Goal: Communication & Community: Answer question/provide support

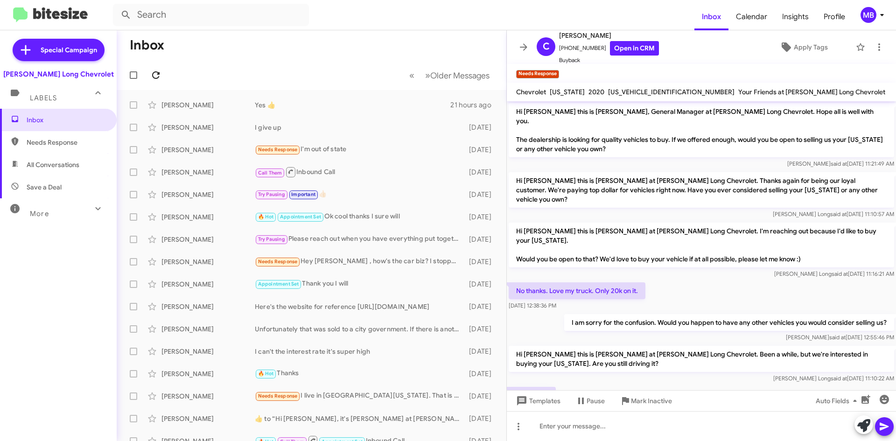
scroll to position [58, 0]
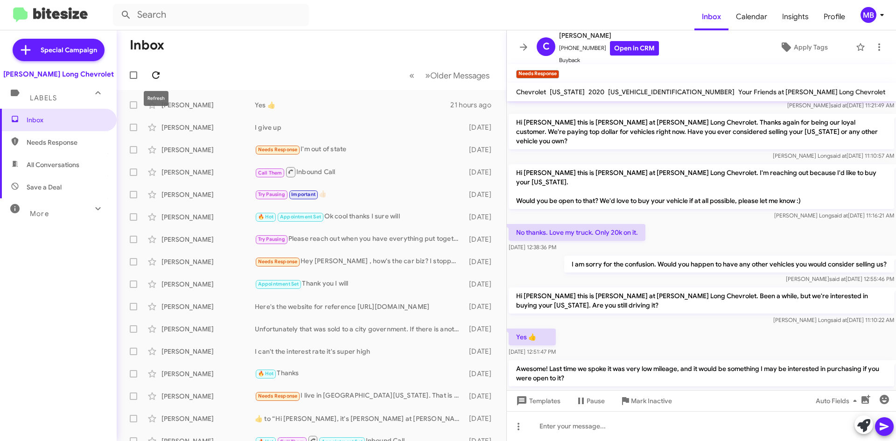
drag, startPoint x: 155, startPoint y: 77, endPoint x: 148, endPoint y: 77, distance: 7.0
click at [155, 77] on icon at bounding box center [155, 75] width 11 height 11
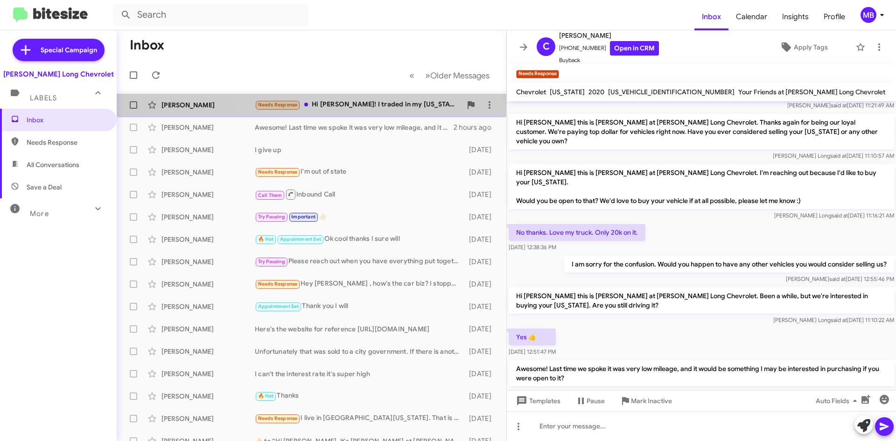
click at [372, 101] on div "Needs Response Hi Mike! I traded in my Colorado last year for a Tahoe, which I …" at bounding box center [358, 104] width 207 height 11
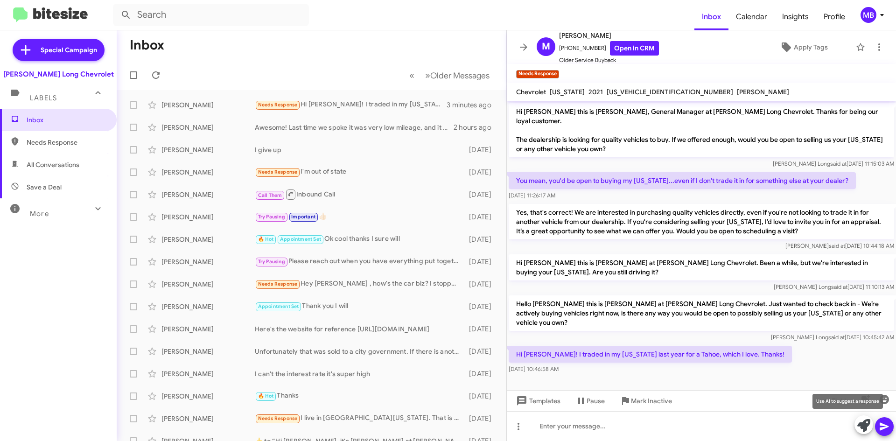
click at [856, 421] on button at bounding box center [864, 424] width 19 height 19
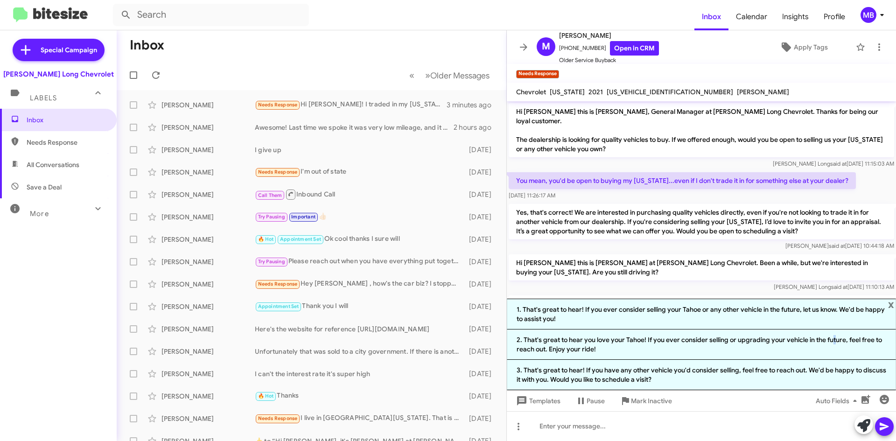
click at [830, 340] on li "2. That's great to hear you love your Tahoe! If you ever consider selling or up…" at bounding box center [701, 345] width 389 height 30
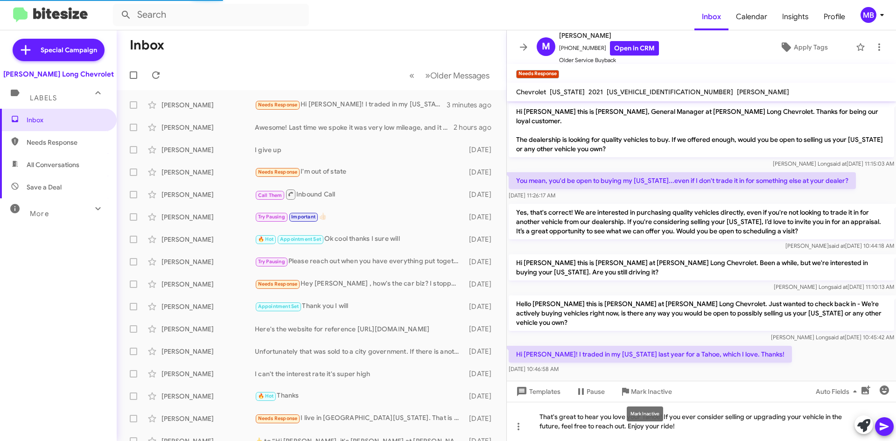
click at [666, 418] on mat-tooltip-component "Mark Inactive" at bounding box center [644, 414] width 49 height 28
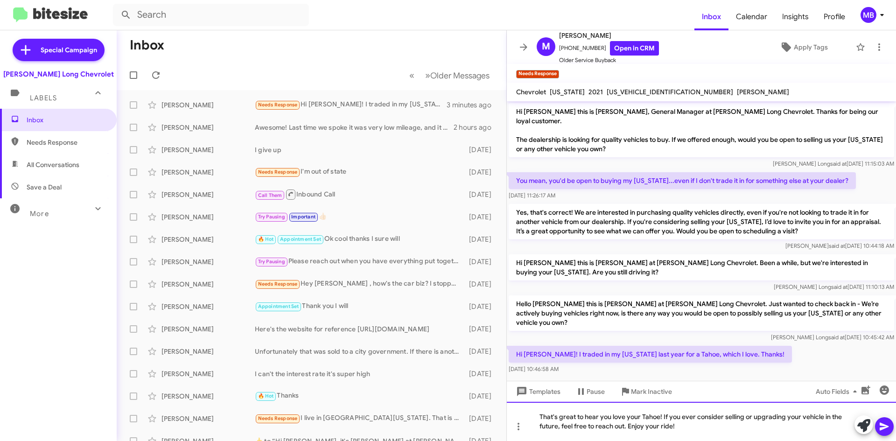
click at [699, 422] on div "That's great to hear you love your Tahoe! If you ever consider selling or upgra…" at bounding box center [701, 421] width 389 height 39
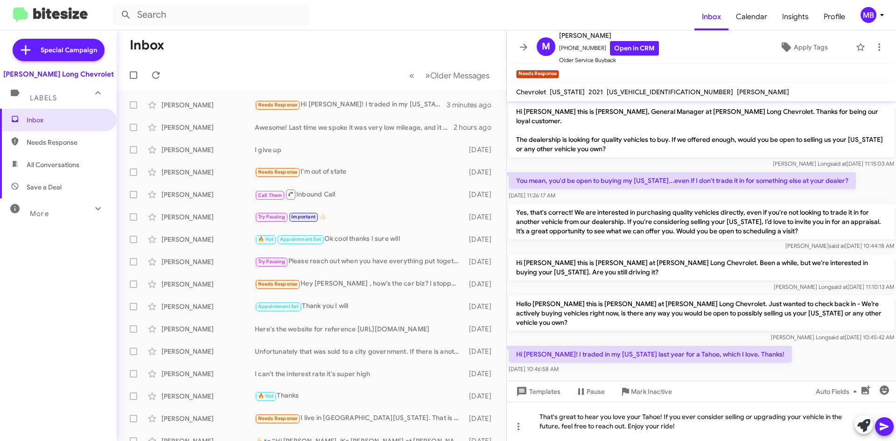
click at [892, 424] on button at bounding box center [884, 426] width 19 height 19
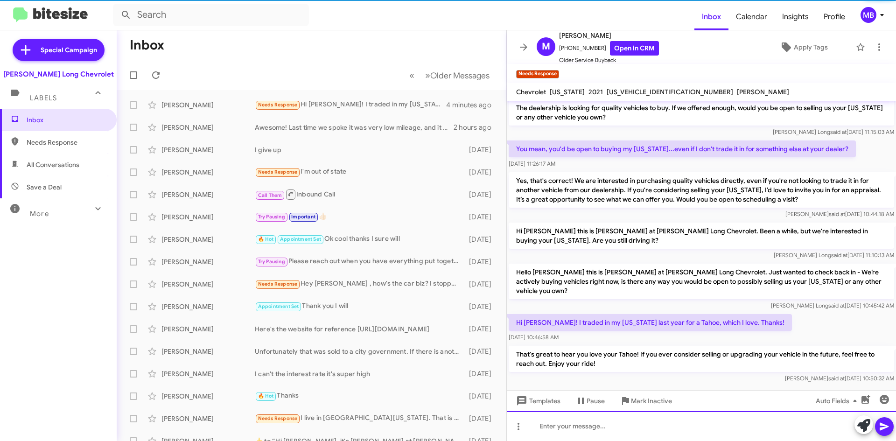
scroll to position [34, 0]
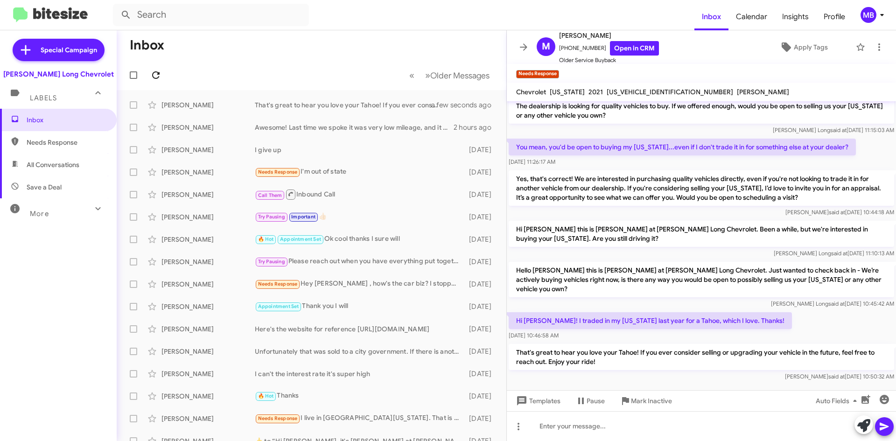
click at [161, 73] on icon at bounding box center [155, 75] width 11 height 11
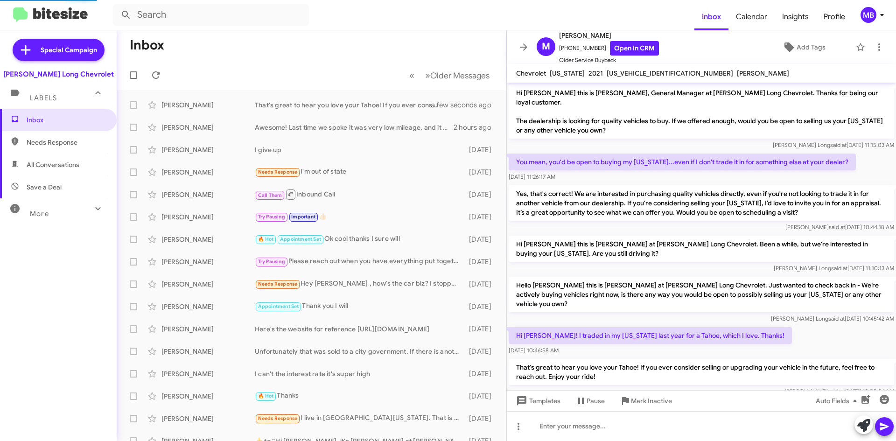
scroll to position [15, 0]
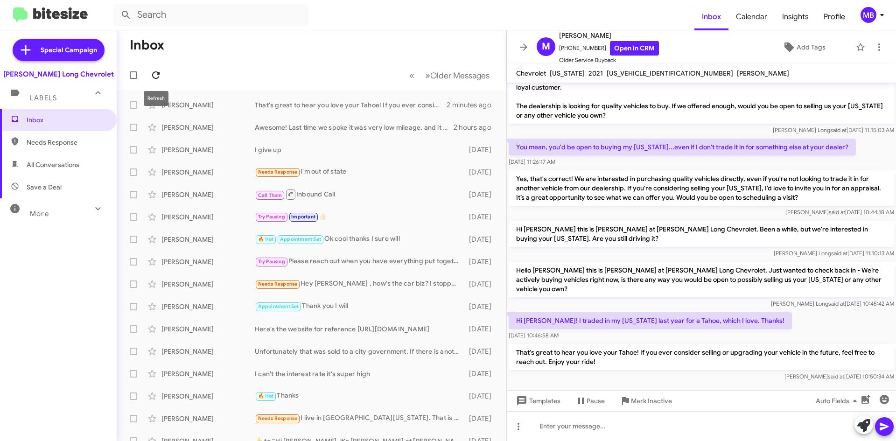
click at [153, 77] on icon at bounding box center [155, 74] width 7 height 7
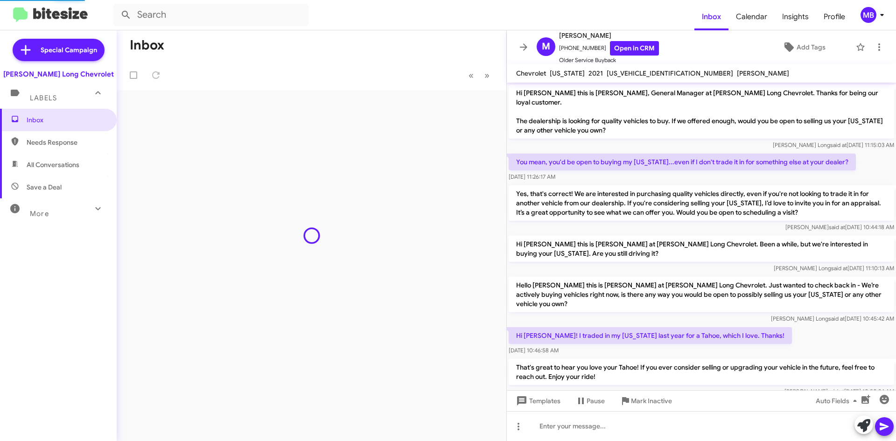
scroll to position [15, 0]
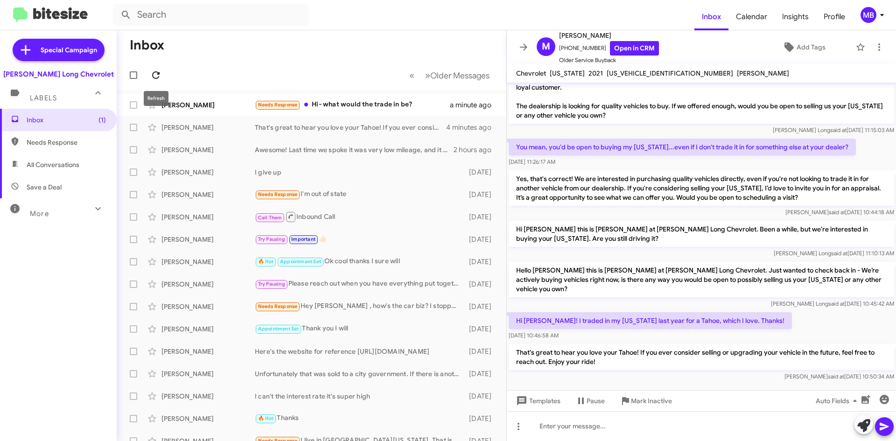
click at [156, 69] on button at bounding box center [156, 75] width 19 height 19
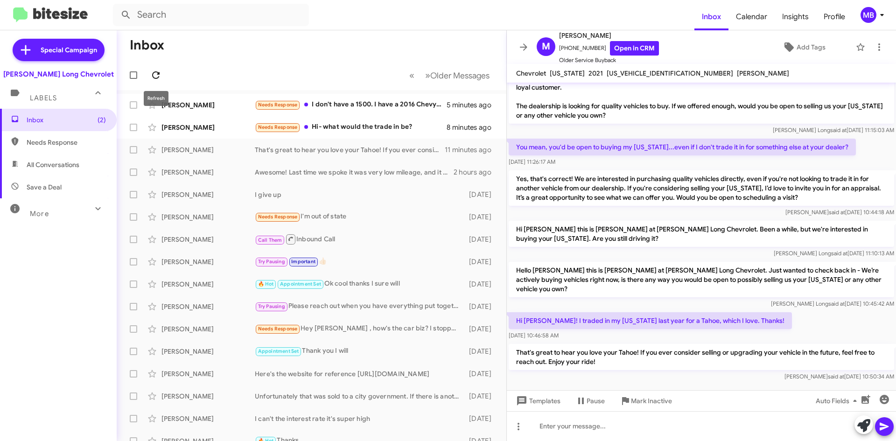
click at [158, 72] on icon at bounding box center [155, 75] width 11 height 11
click at [63, 145] on span "Needs Response" at bounding box center [66, 142] width 79 height 9
type input "in:needs-response"
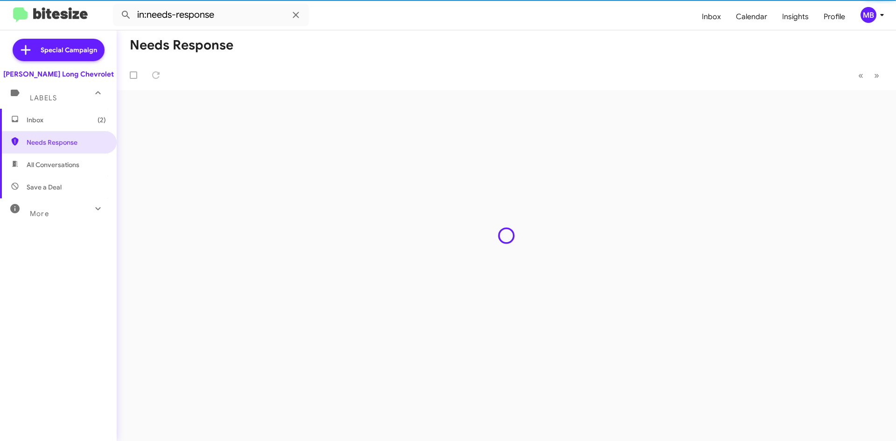
click at [64, 128] on span "Inbox (2)" at bounding box center [58, 120] width 117 height 22
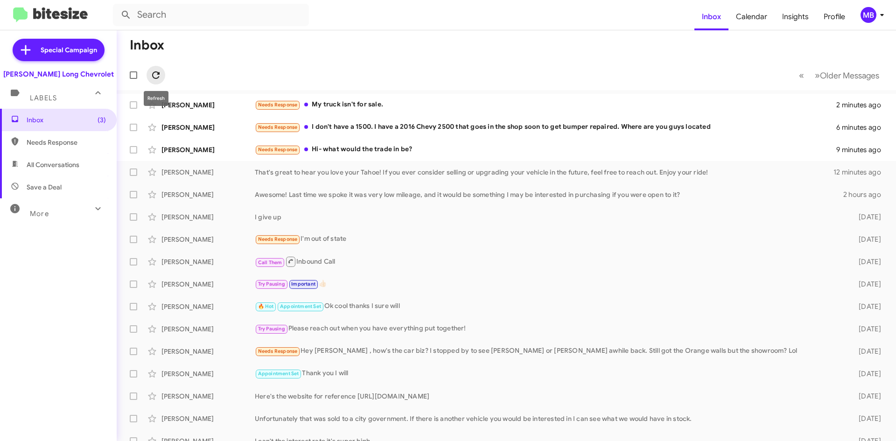
click at [160, 70] on icon at bounding box center [155, 75] width 11 height 11
click at [160, 79] on icon at bounding box center [155, 75] width 11 height 11
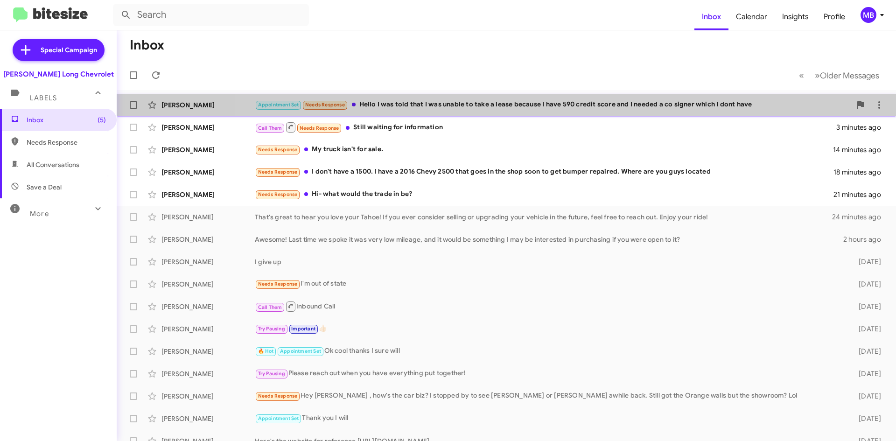
click at [566, 111] on div "Monica Castillon Morales Appointment Set Needs Response Hello I was told that I…" at bounding box center [506, 105] width 765 height 19
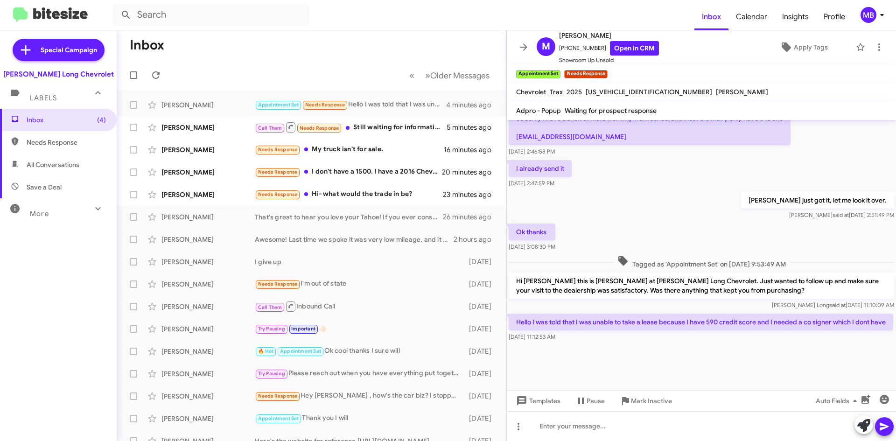
scroll to position [490, 0]
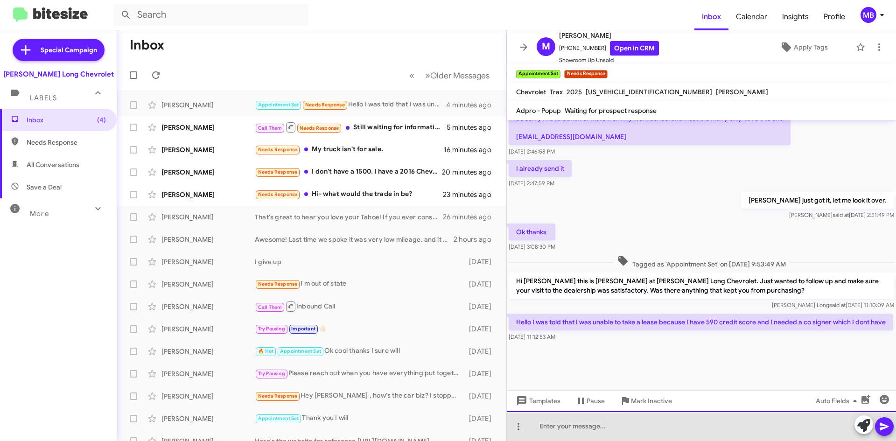
click at [704, 421] on div at bounding box center [701, 426] width 389 height 30
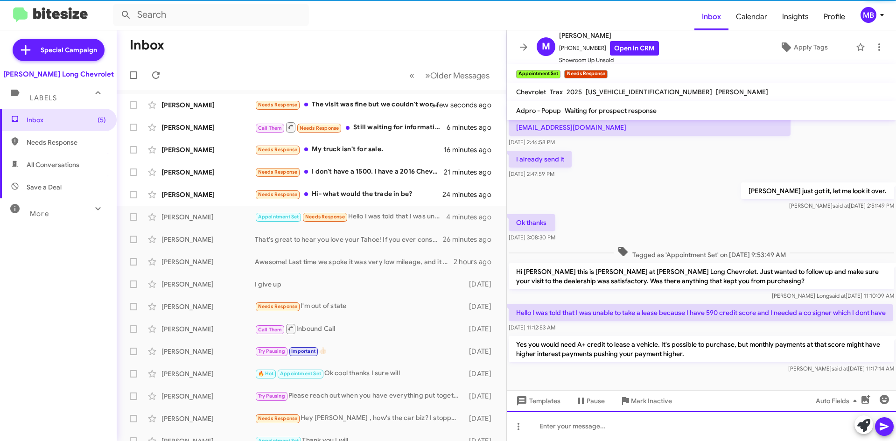
scroll to position [0, 0]
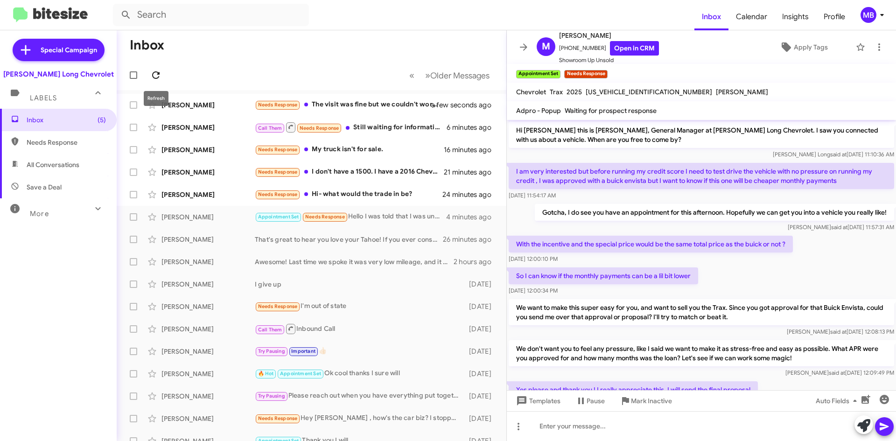
click at [159, 73] on icon at bounding box center [155, 74] width 7 height 7
drag, startPoint x: 67, startPoint y: 146, endPoint x: 76, endPoint y: 131, distance: 17.8
click at [68, 146] on span "Needs Response" at bounding box center [66, 142] width 79 height 9
type input "in:needs-response"
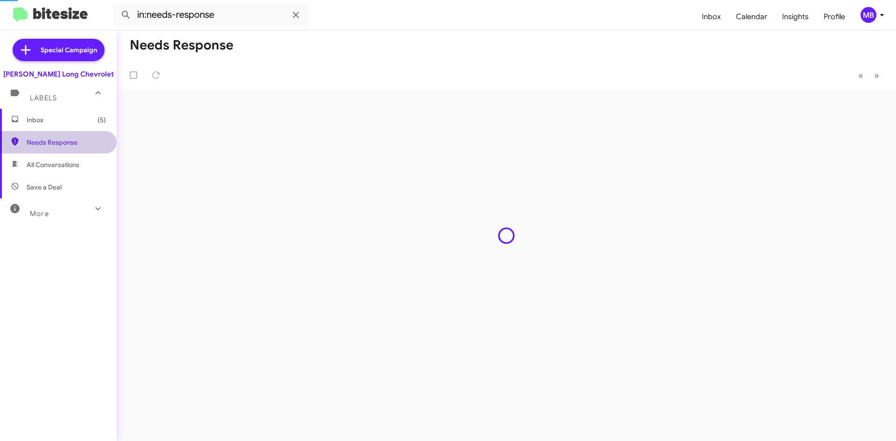
click at [77, 126] on span "Inbox (5)" at bounding box center [58, 120] width 117 height 22
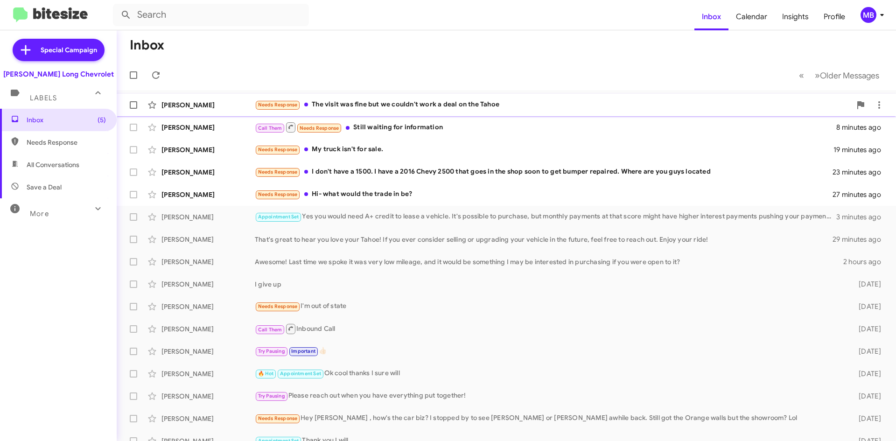
click at [598, 109] on div "Needs Response The visit was fine but we couldn't work a deal on the Tahoe" at bounding box center [553, 104] width 596 height 11
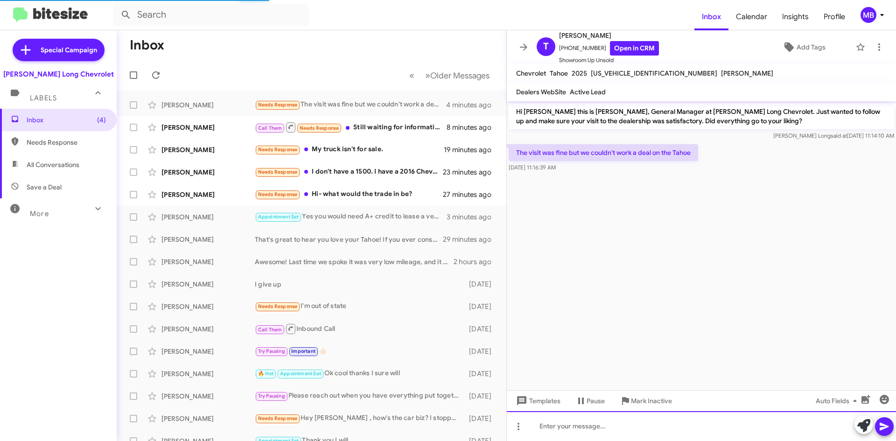
click at [714, 425] on div at bounding box center [701, 426] width 389 height 30
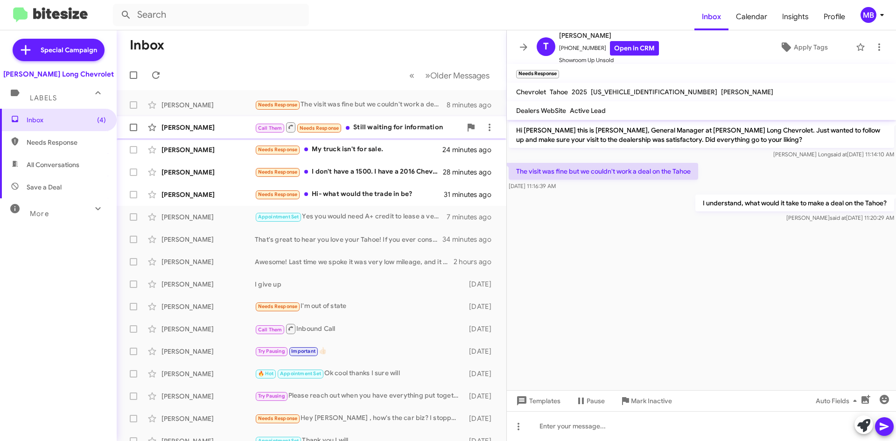
click at [433, 119] on div "James Cure Call Them Needs Response Still waiting for information 13 minutes ago" at bounding box center [311, 127] width 375 height 19
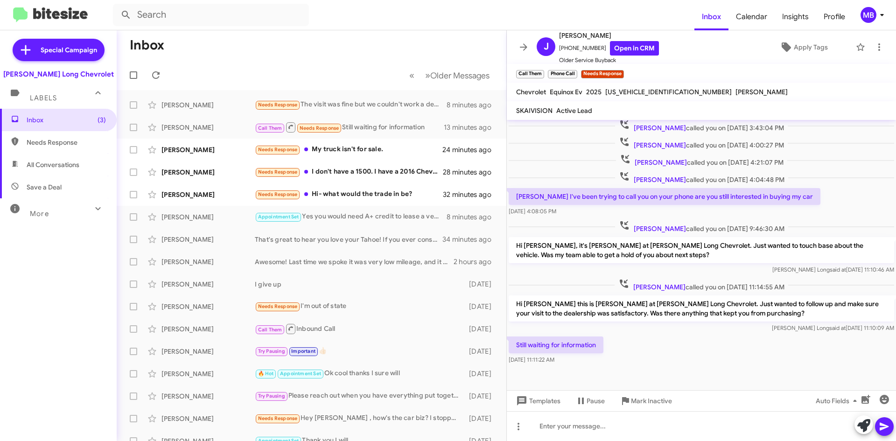
scroll to position [240, 0]
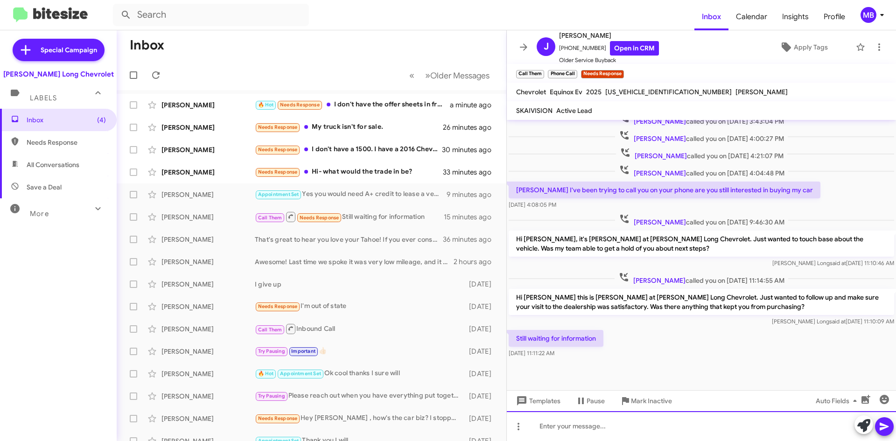
click at [670, 435] on div at bounding box center [701, 426] width 389 height 30
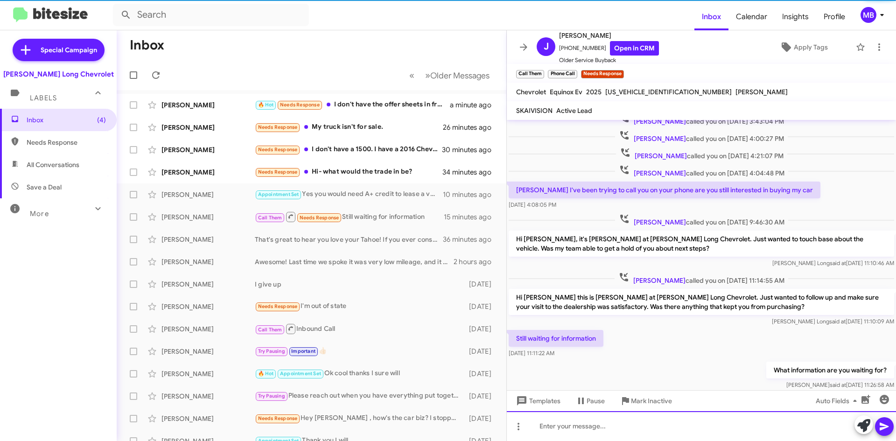
scroll to position [0, 0]
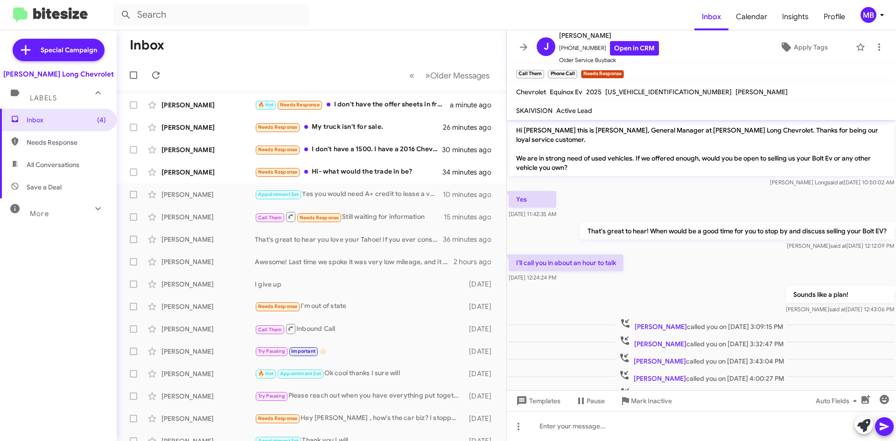
click at [47, 142] on span "Needs Response" at bounding box center [66, 142] width 79 height 9
type input "in:needs-response"
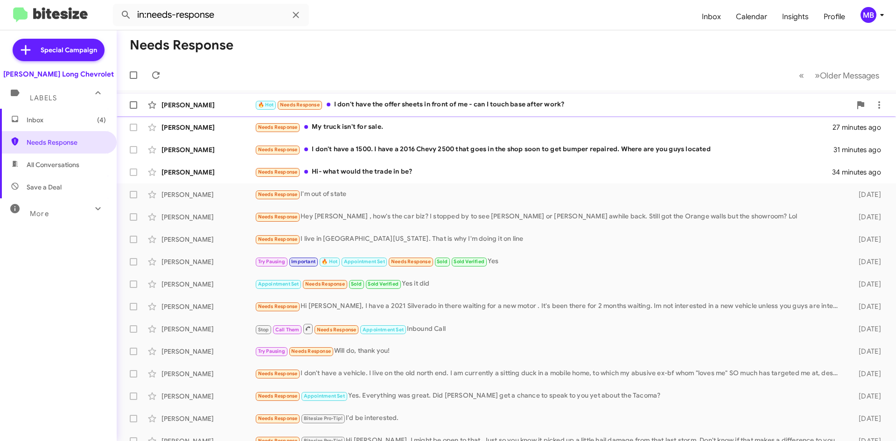
click at [523, 107] on div "🔥 Hot Needs Response I don't have the offer sheets in front of me - can I touch…" at bounding box center [553, 104] width 596 height 11
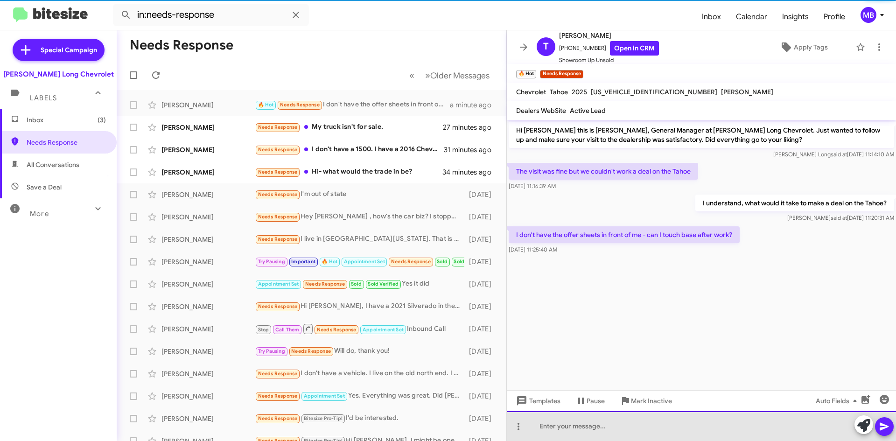
click at [657, 431] on div at bounding box center [701, 426] width 389 height 30
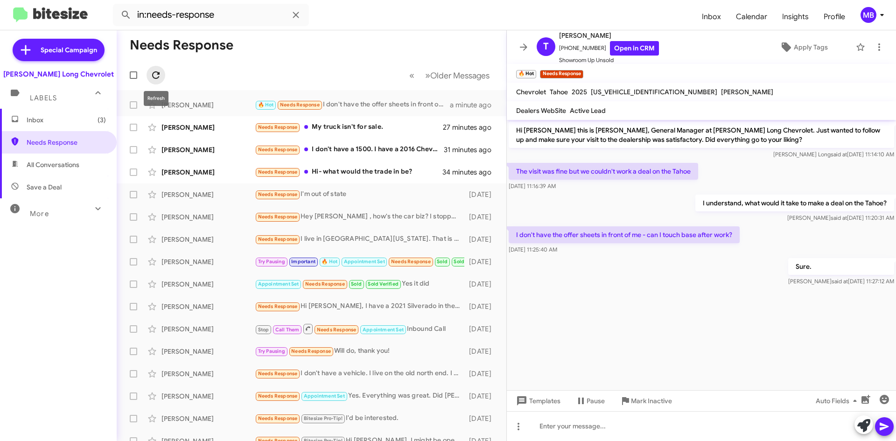
click at [154, 77] on icon at bounding box center [155, 75] width 11 height 11
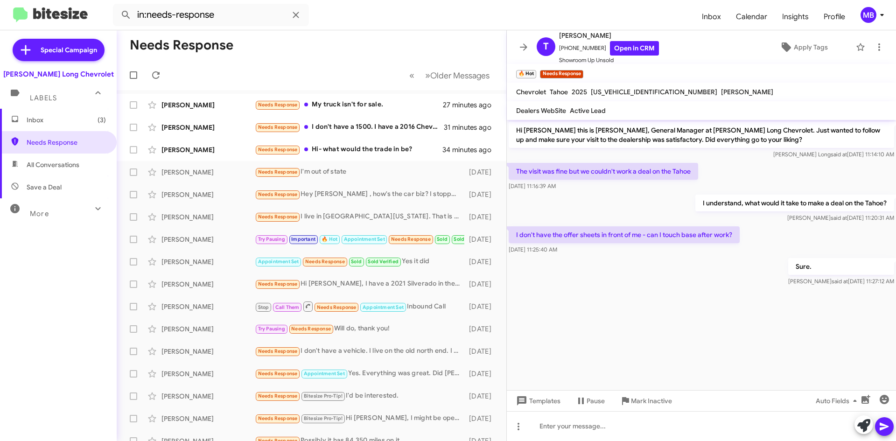
click at [62, 159] on span "All Conversations" at bounding box center [58, 165] width 117 height 22
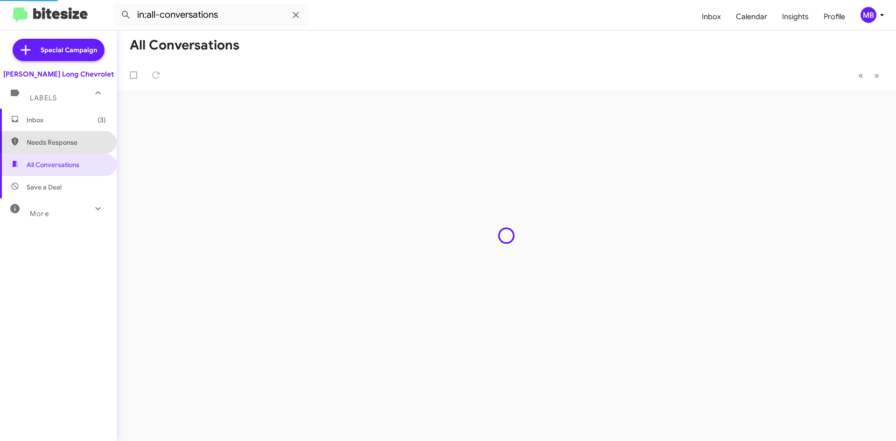
click at [69, 150] on span "Needs Response" at bounding box center [58, 142] width 117 height 22
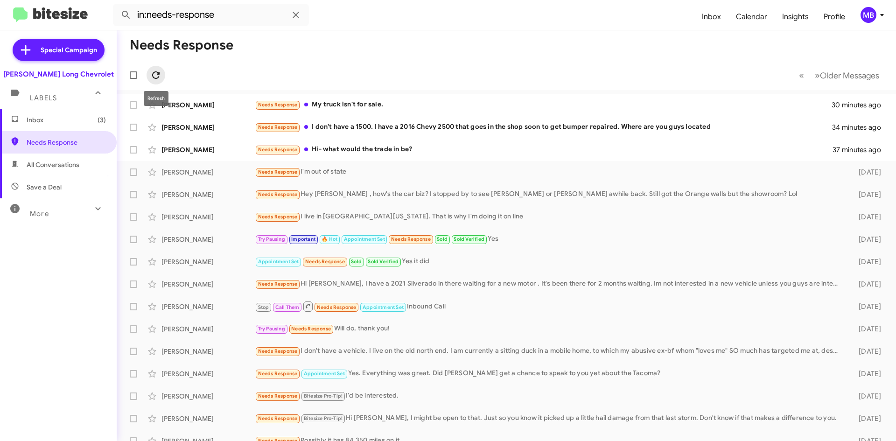
click at [156, 76] on icon at bounding box center [155, 75] width 11 height 11
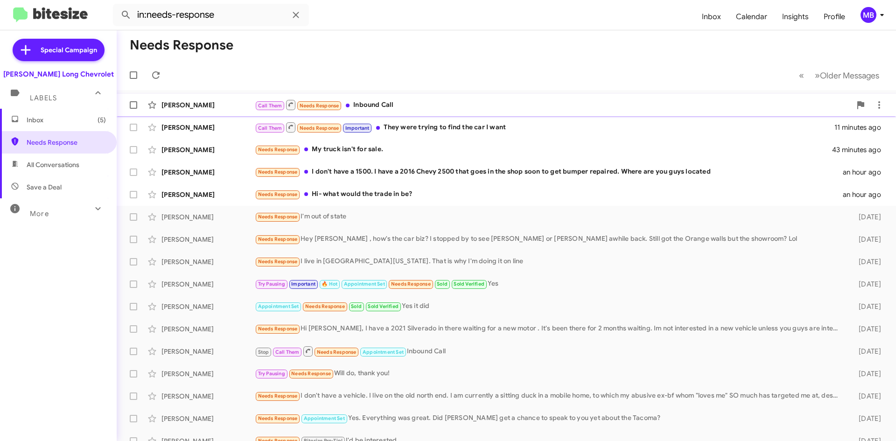
click at [602, 101] on div "Call Them Needs Response Inbound Call" at bounding box center [553, 105] width 596 height 12
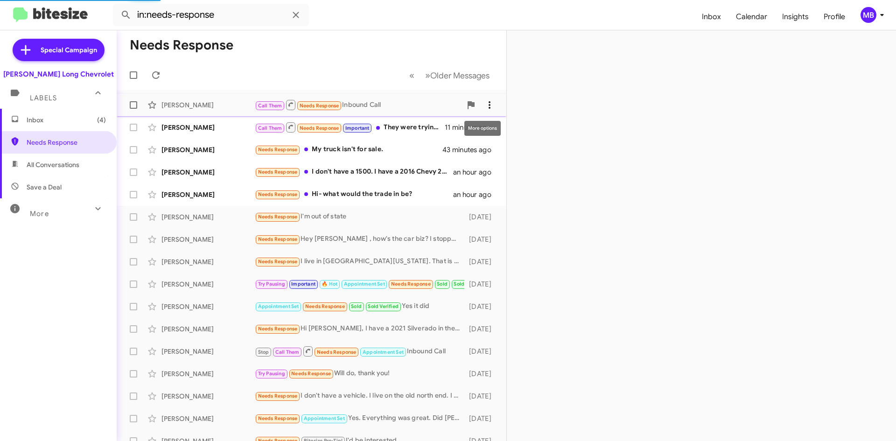
click at [490, 107] on span at bounding box center [489, 104] width 19 height 11
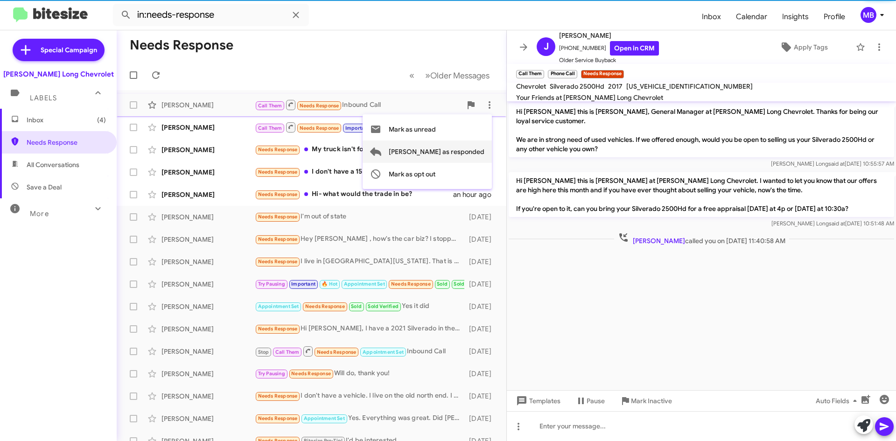
click at [474, 154] on span "Mark as responded" at bounding box center [437, 151] width 96 height 22
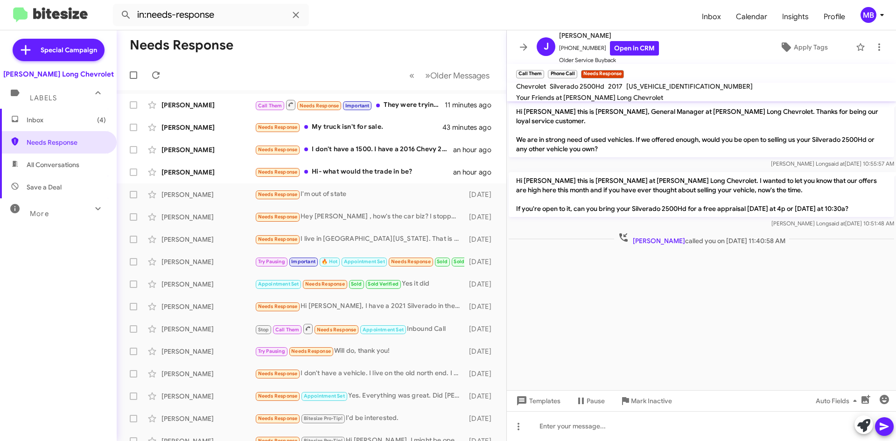
click at [77, 164] on span "All Conversations" at bounding box center [53, 164] width 53 height 9
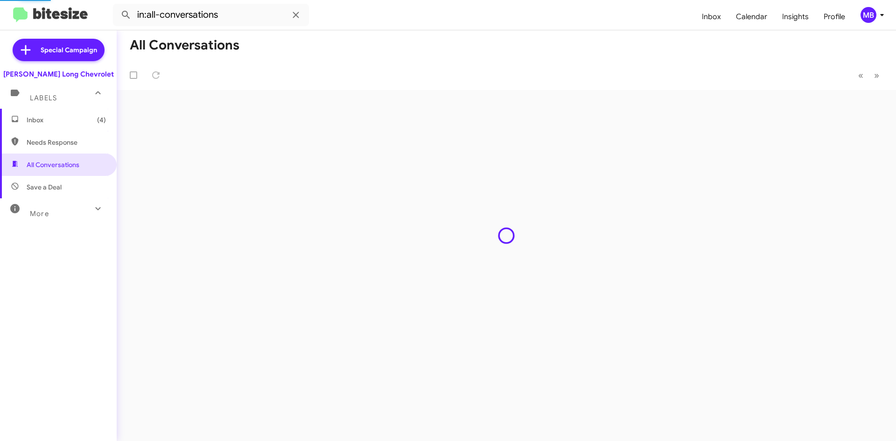
click at [85, 143] on span "Needs Response" at bounding box center [66, 142] width 79 height 9
type input "in:needs-response"
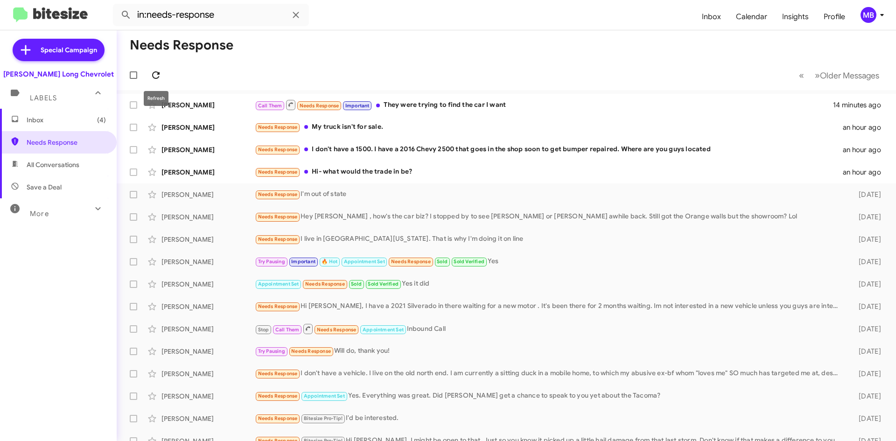
click at [159, 78] on icon at bounding box center [155, 75] width 11 height 11
click at [161, 71] on span at bounding box center [156, 75] width 19 height 11
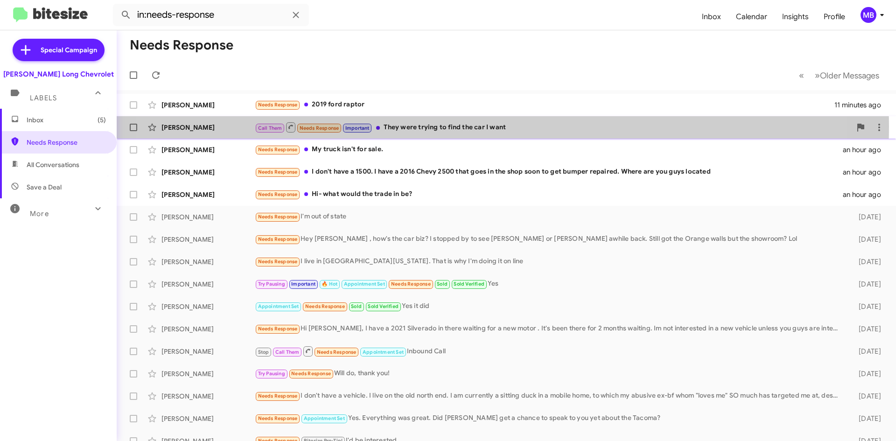
click at [453, 126] on div "Call Them Needs Response Important They were trying to find the car I want" at bounding box center [553, 127] width 596 height 12
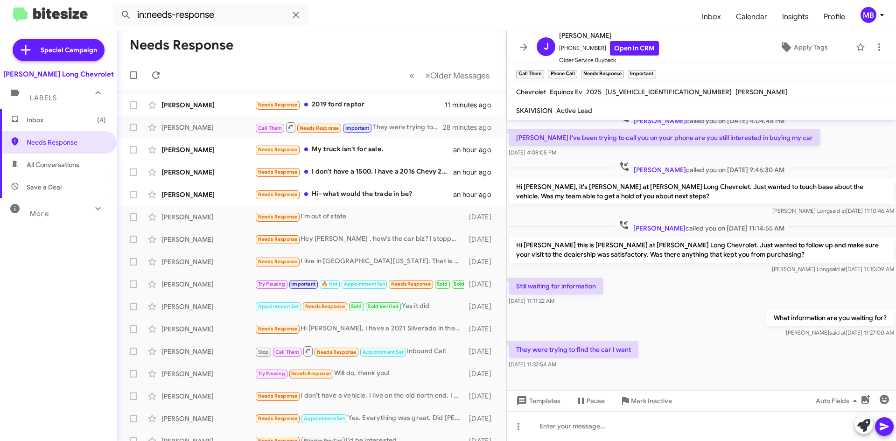
scroll to position [308, 0]
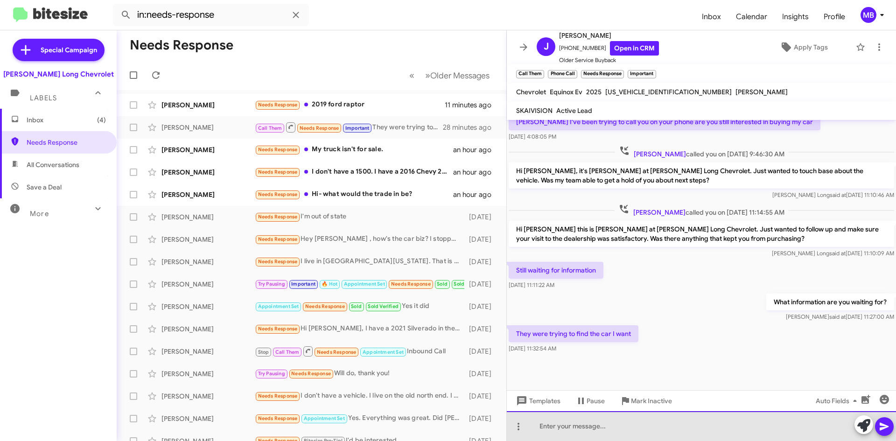
click at [638, 433] on div at bounding box center [701, 426] width 389 height 30
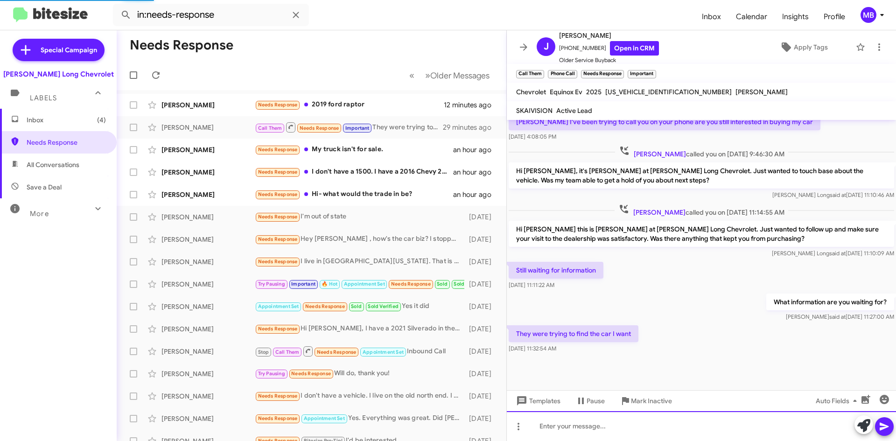
scroll to position [0, 0]
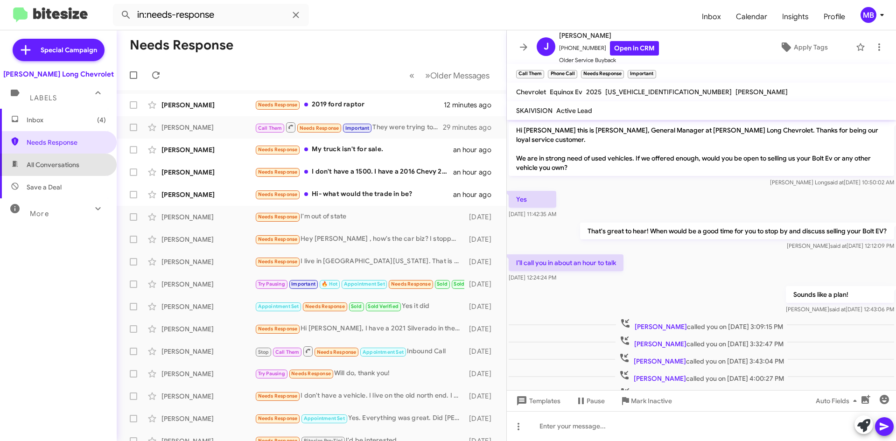
click at [74, 154] on span "All Conversations" at bounding box center [58, 165] width 117 height 22
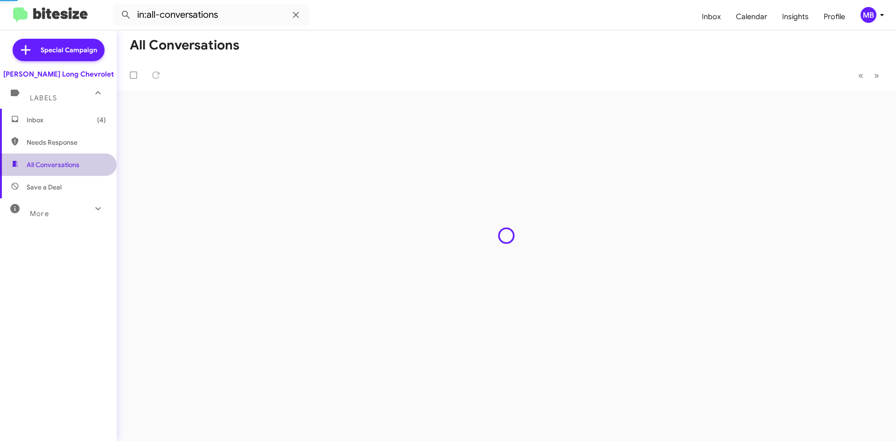
click at [73, 142] on span "Needs Response" at bounding box center [66, 142] width 79 height 9
type input "in:needs-response"
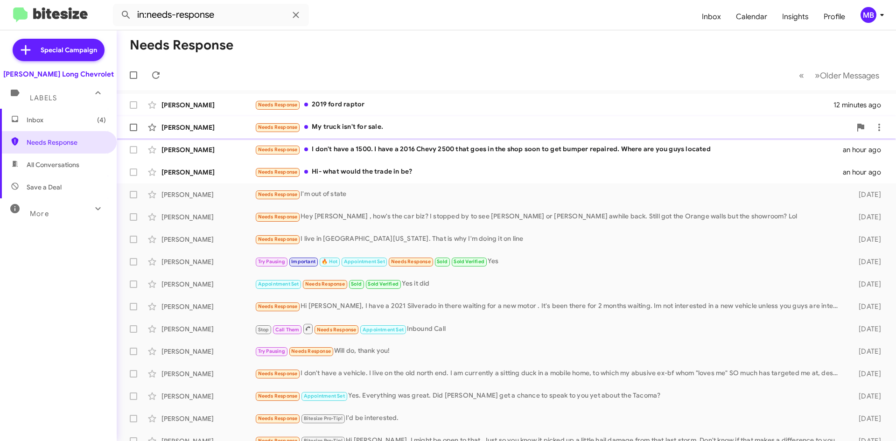
click at [834, 131] on div "Needs Response My truck isn't for sale." at bounding box center [553, 127] width 596 height 11
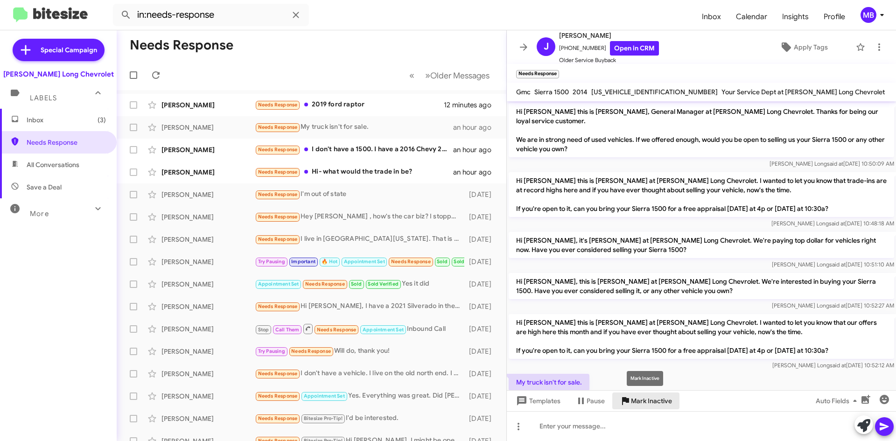
click at [665, 407] on span "Mark Inactive" at bounding box center [651, 401] width 41 height 17
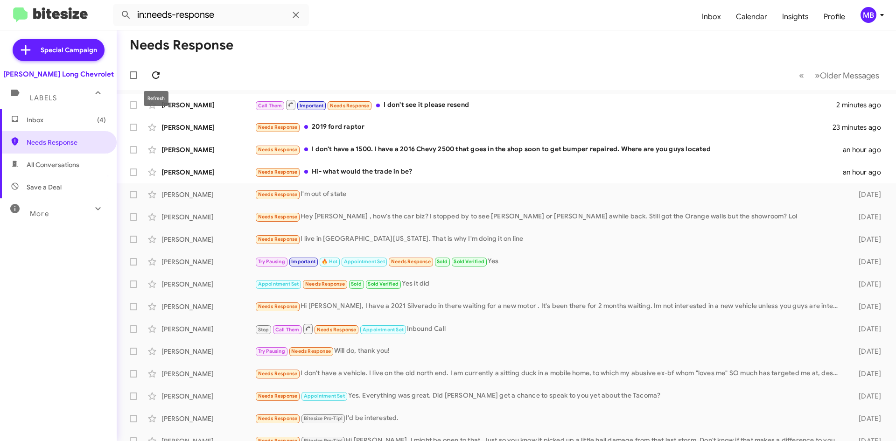
click at [157, 73] on icon at bounding box center [155, 75] width 11 height 11
click at [477, 151] on div "Needs Response I don't have a 1500. I have a 2016 Chevy 2500 that goes in the s…" at bounding box center [553, 149] width 596 height 11
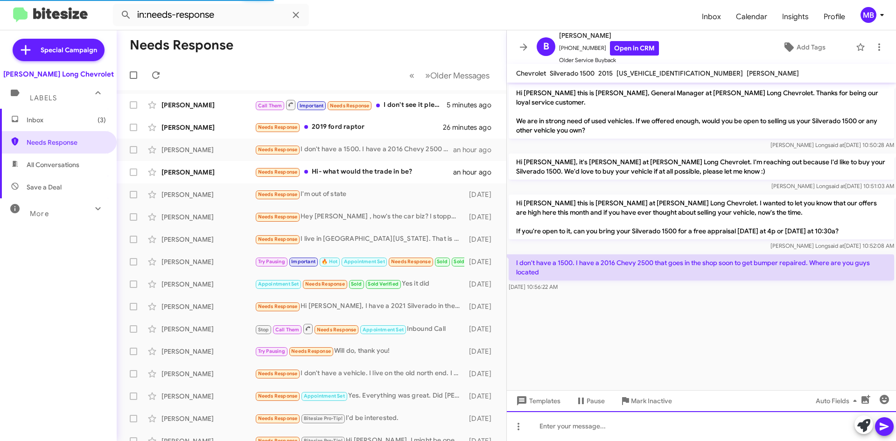
click at [774, 417] on div at bounding box center [701, 426] width 389 height 30
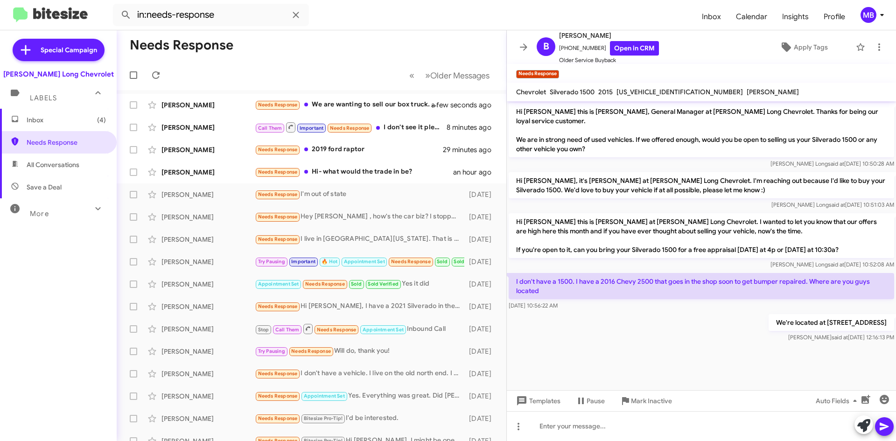
click at [69, 163] on span "All Conversations" at bounding box center [53, 164] width 53 height 9
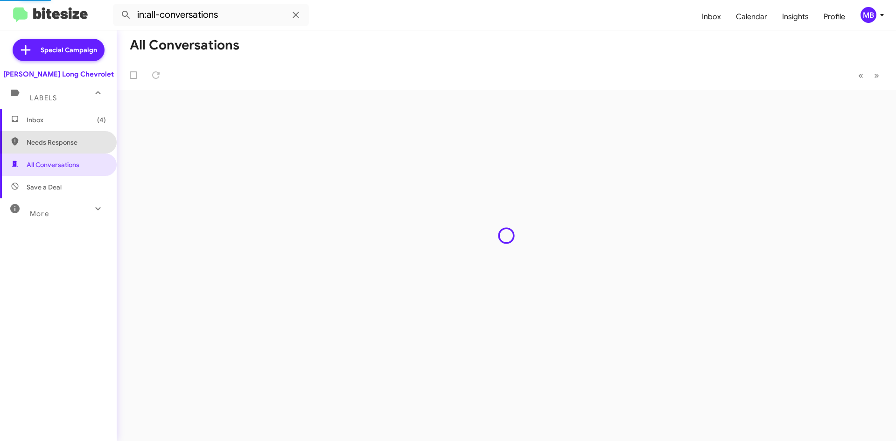
click at [70, 150] on span "Needs Response" at bounding box center [58, 142] width 117 height 22
type input "in:needs-response"
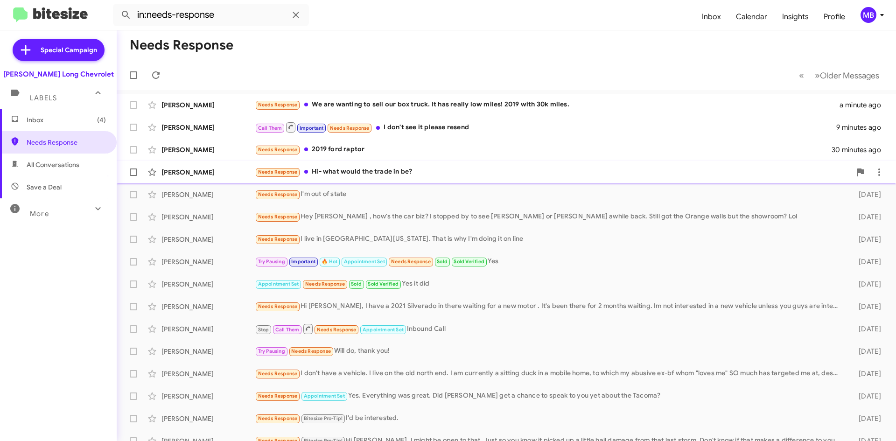
click at [395, 170] on div "Needs Response Hi- what would the trade in be?" at bounding box center [553, 172] width 596 height 11
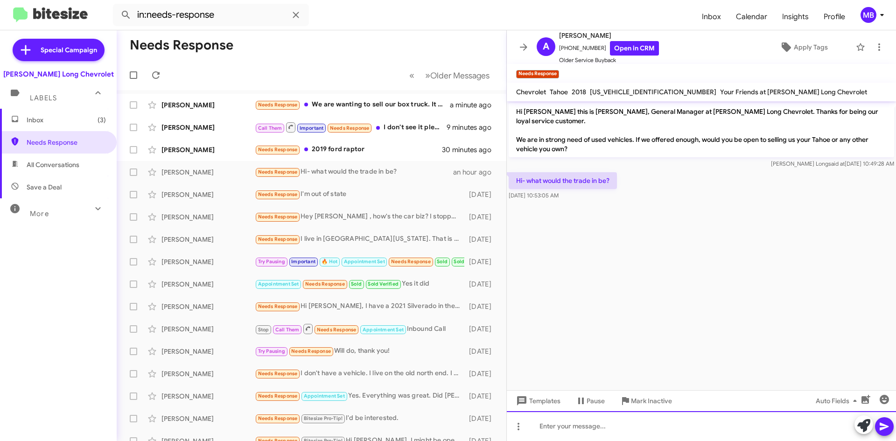
click at [665, 431] on div at bounding box center [701, 426] width 389 height 30
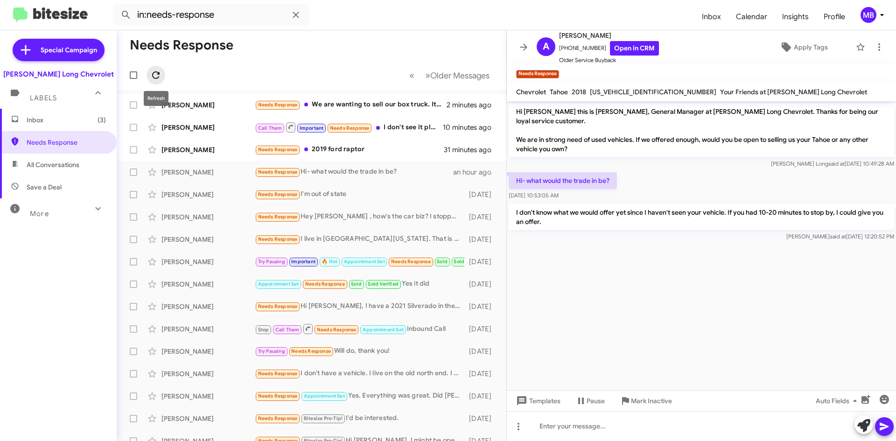
click at [161, 76] on icon at bounding box center [155, 75] width 11 height 11
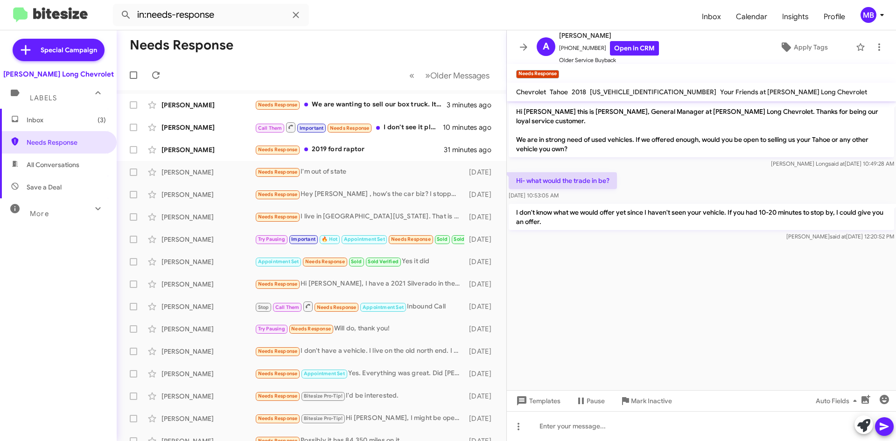
click at [68, 159] on span "All Conversations" at bounding box center [58, 165] width 117 height 22
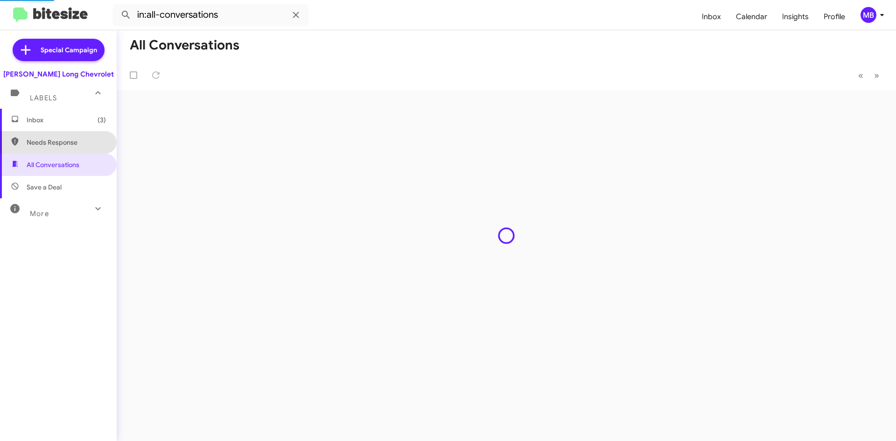
click at [67, 145] on span "Needs Response" at bounding box center [66, 142] width 79 height 9
type input "in:needs-response"
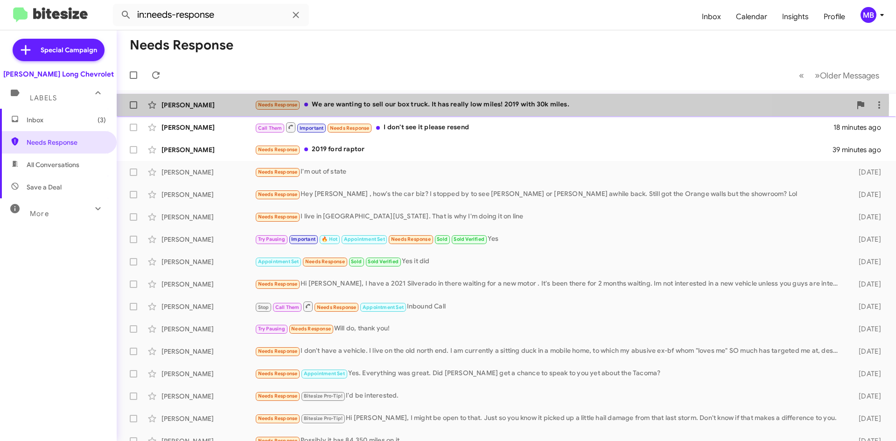
drag, startPoint x: 415, startPoint y: 103, endPoint x: 349, endPoint y: 123, distance: 69.4
click at [414, 103] on div "Needs Response We are wanting to sell our box truck. It has really low miles! 2…" at bounding box center [544, 104] width 578 height 11
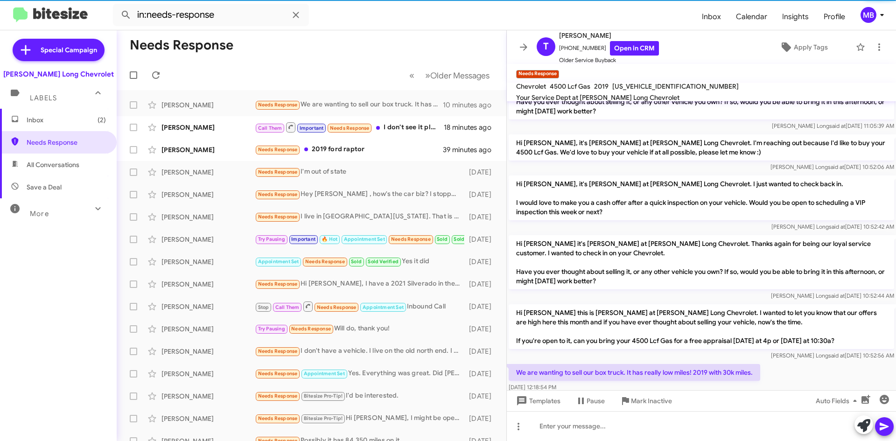
scroll to position [189, 0]
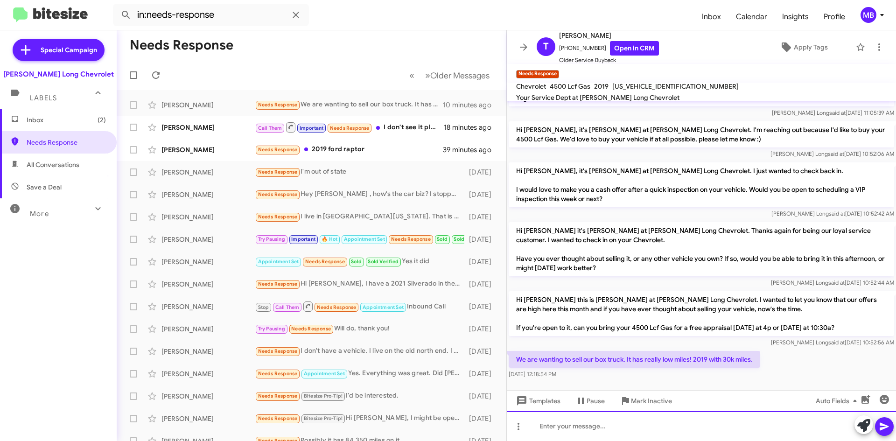
click at [590, 430] on div at bounding box center [701, 426] width 389 height 30
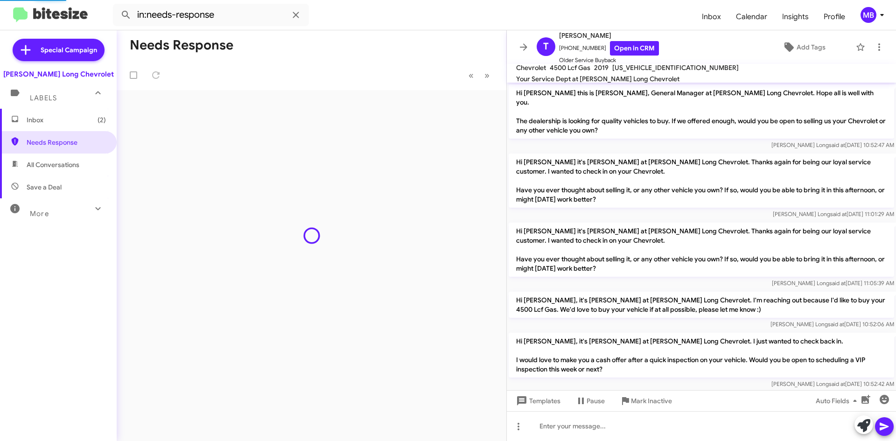
scroll to position [204, 0]
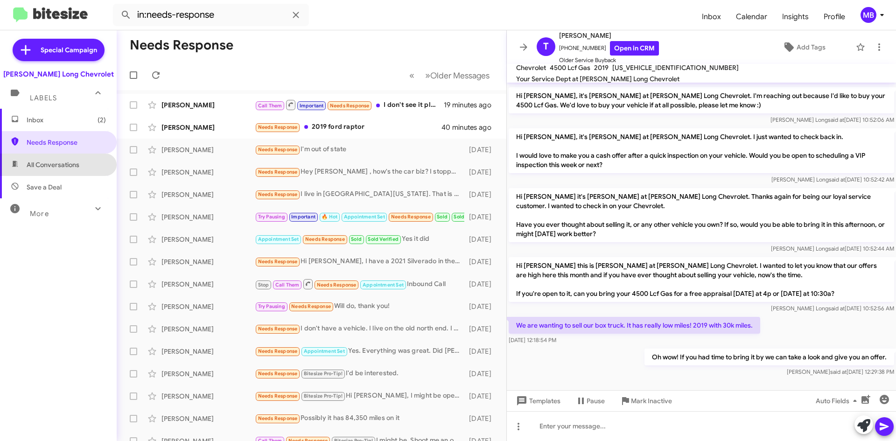
click at [80, 165] on span "All Conversations" at bounding box center [58, 165] width 117 height 22
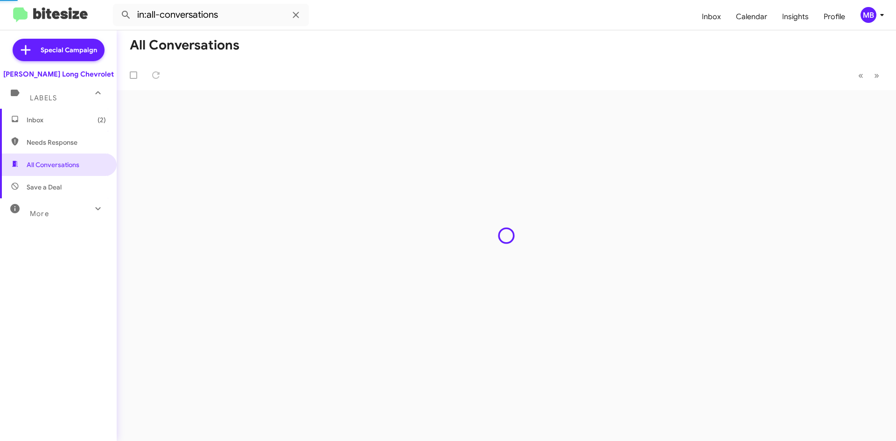
click at [84, 150] on span "Needs Response" at bounding box center [58, 142] width 117 height 22
type input "in:needs-response"
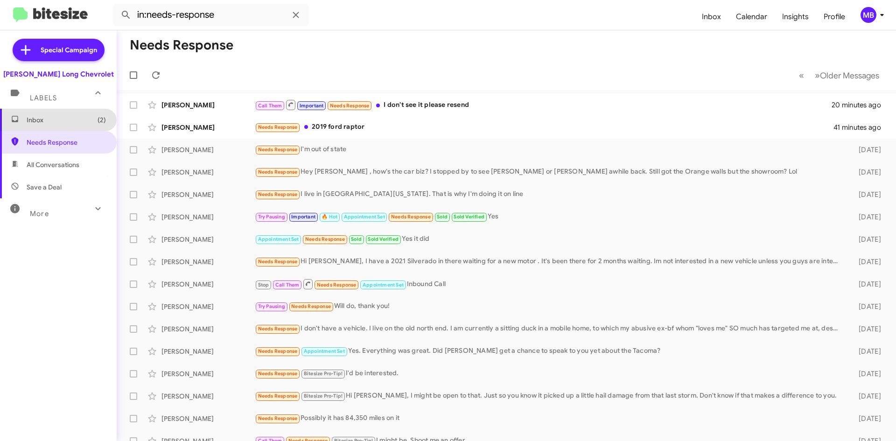
click at [75, 114] on span "Inbox (2)" at bounding box center [58, 120] width 117 height 22
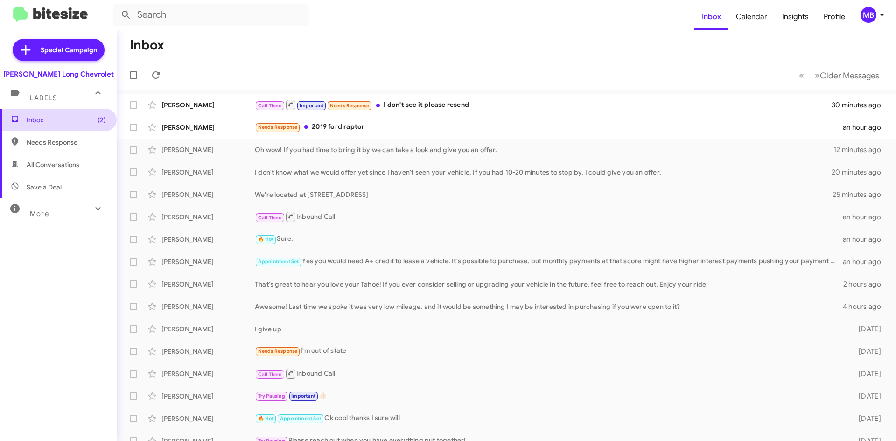
click at [82, 120] on span "Inbox (2)" at bounding box center [66, 119] width 79 height 9
click at [153, 76] on icon at bounding box center [155, 74] width 7 height 7
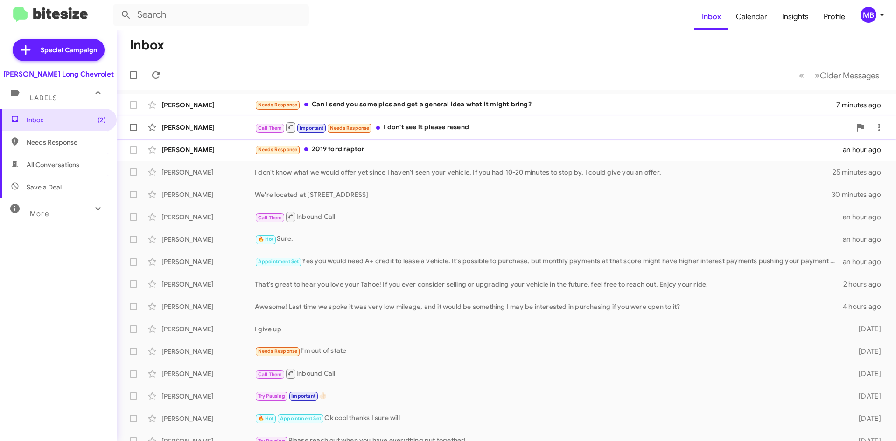
click at [523, 124] on div "Call Them Important Needs Response I don't see it please resend" at bounding box center [553, 127] width 596 height 12
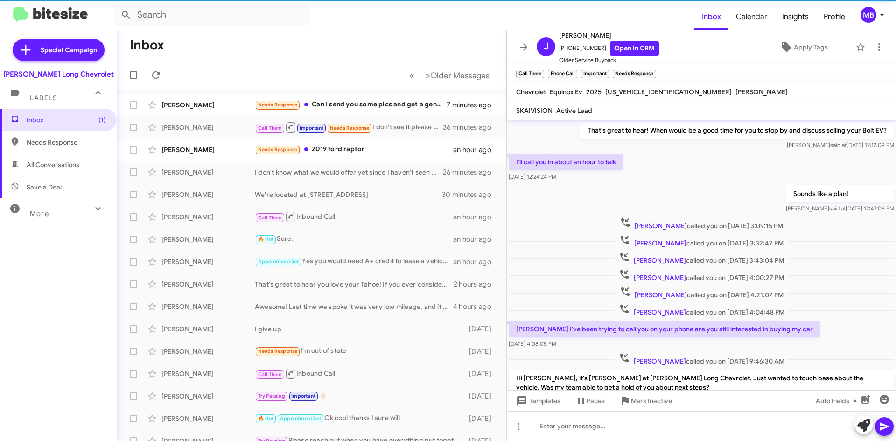
scroll to position [295, 0]
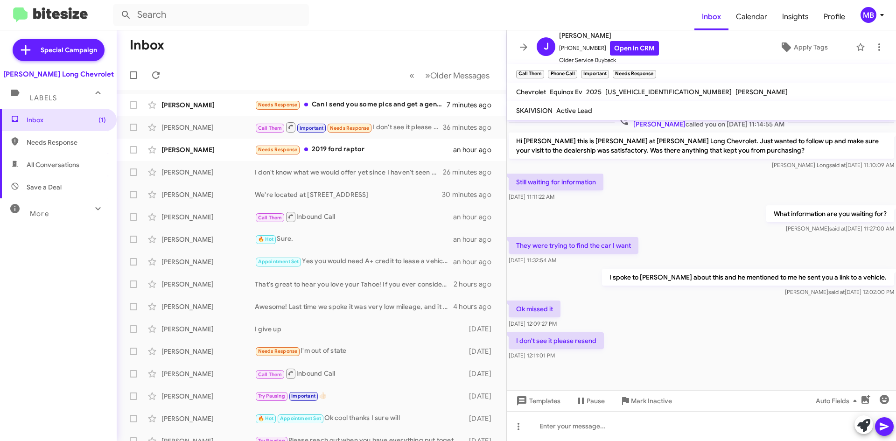
click at [76, 145] on span "Needs Response" at bounding box center [66, 142] width 79 height 9
type input "in:needs-response"
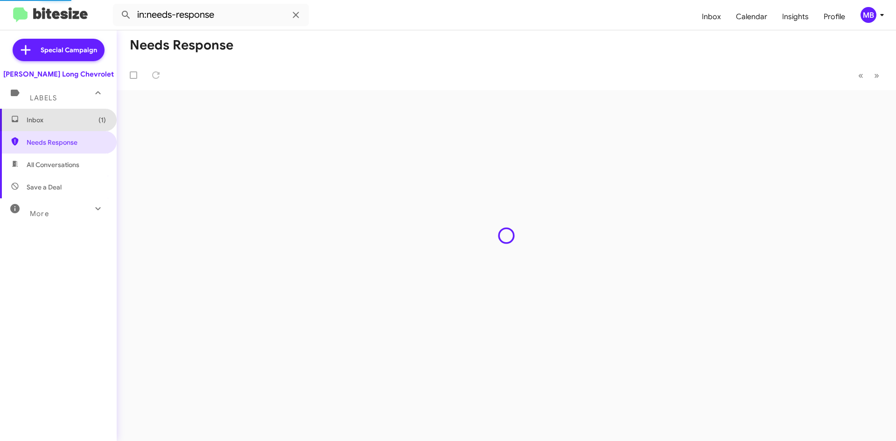
click at [91, 119] on span "Inbox (1)" at bounding box center [66, 119] width 79 height 9
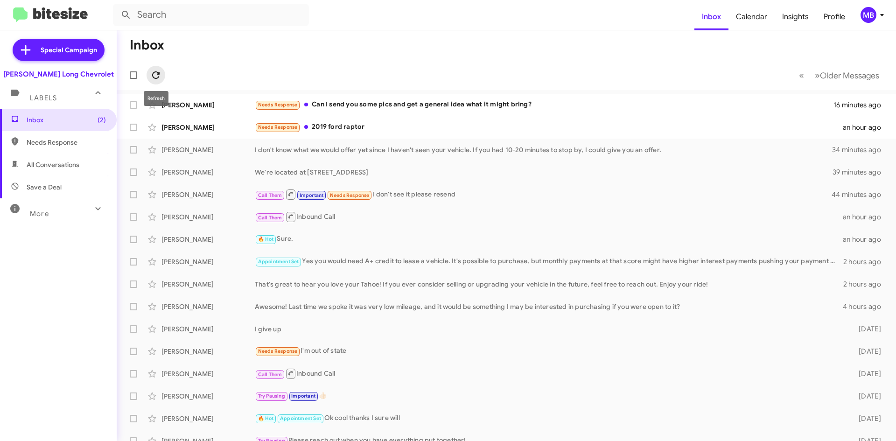
click at [155, 77] on icon at bounding box center [155, 75] width 11 height 11
